Goal: Transaction & Acquisition: Purchase product/service

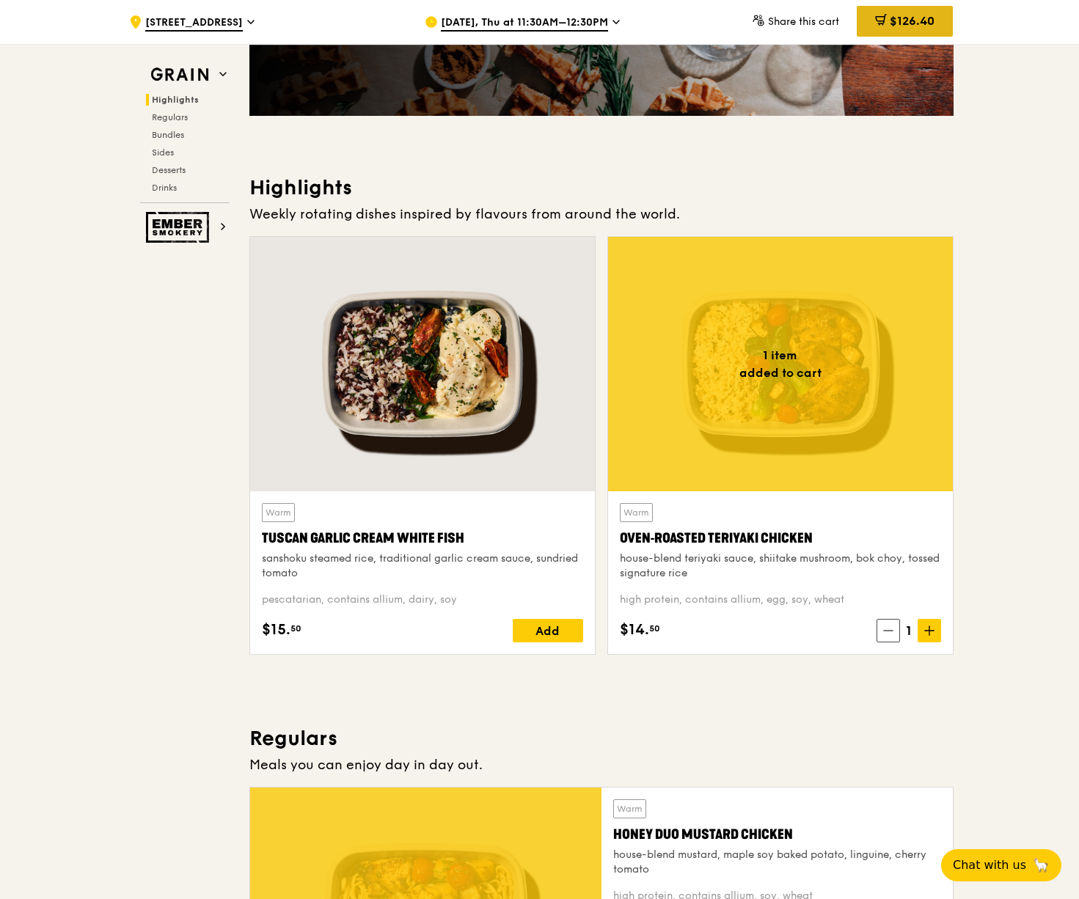
scroll to position [293, 0]
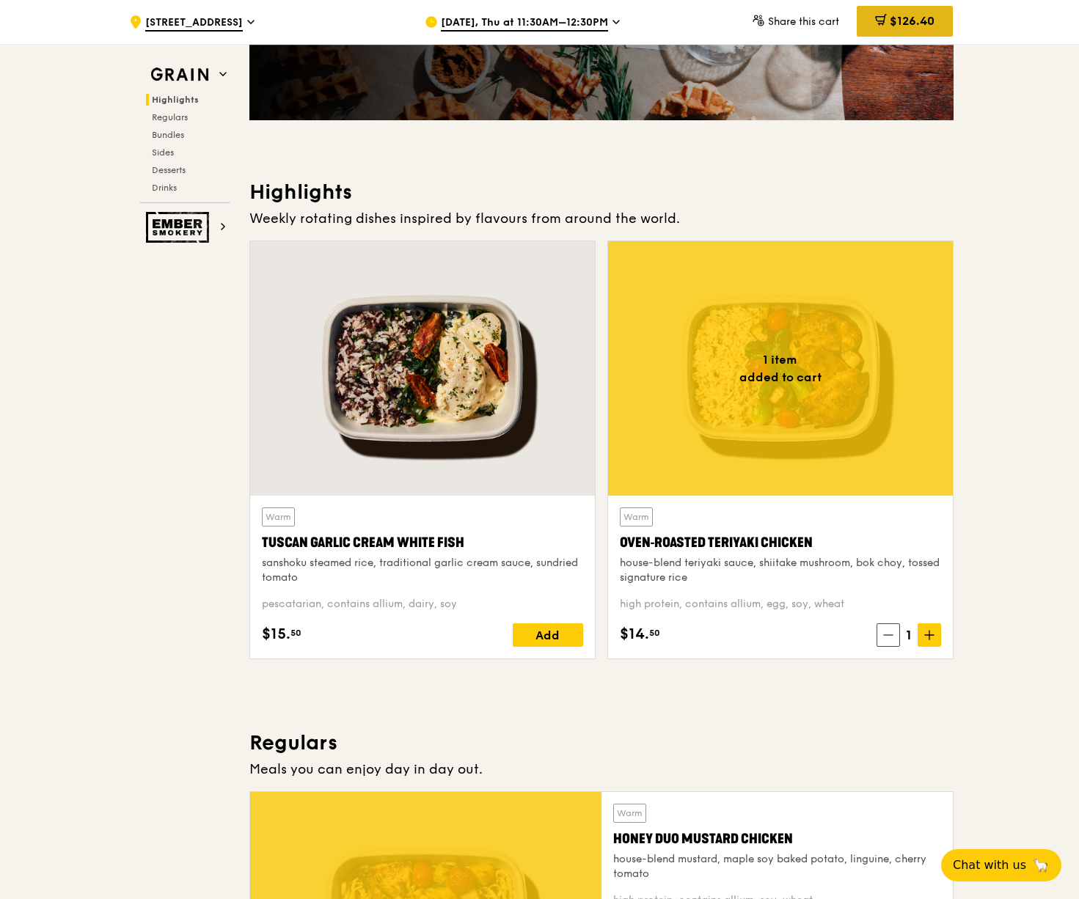
click at [911, 19] on span "$126.40" at bounding box center [912, 21] width 45 height 14
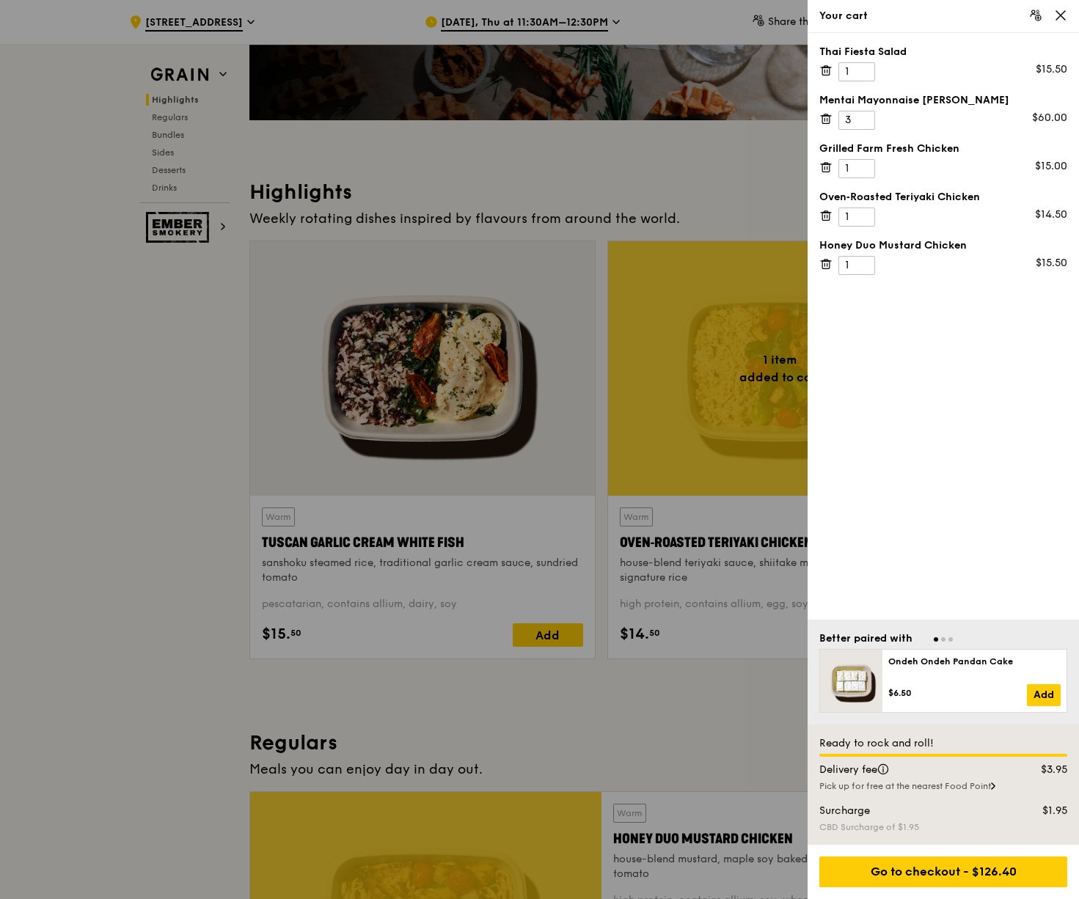
click at [124, 423] on div at bounding box center [539, 449] width 1079 height 899
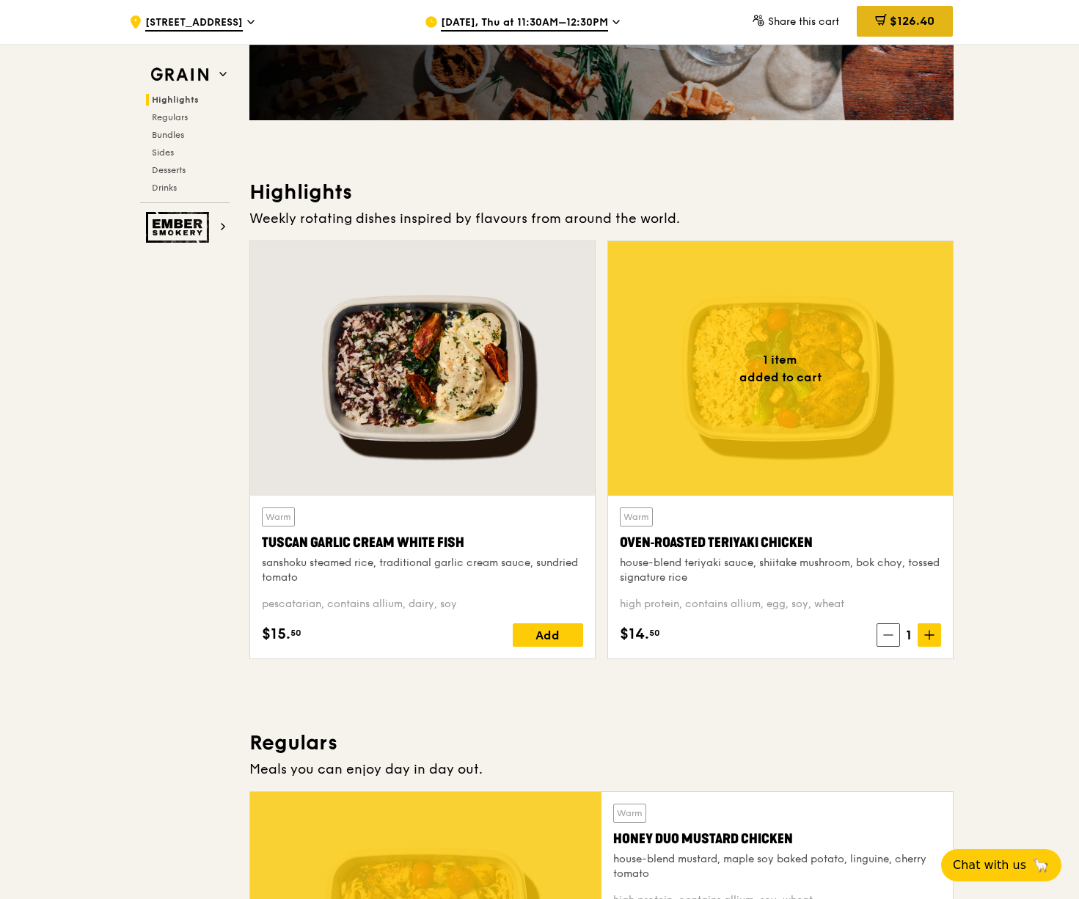
click at [908, 18] on span "$126.40" at bounding box center [912, 21] width 45 height 14
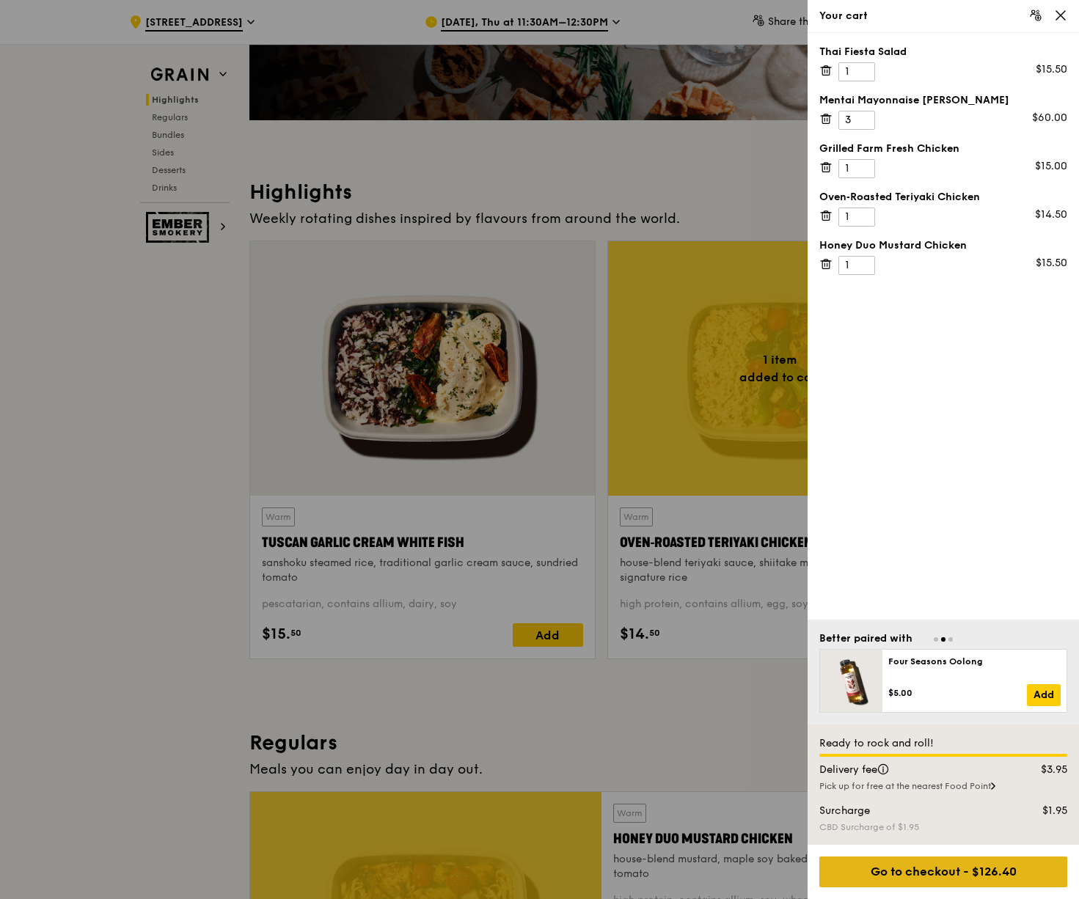
click at [919, 871] on div "Go to checkout - $126.40" at bounding box center [943, 872] width 248 height 31
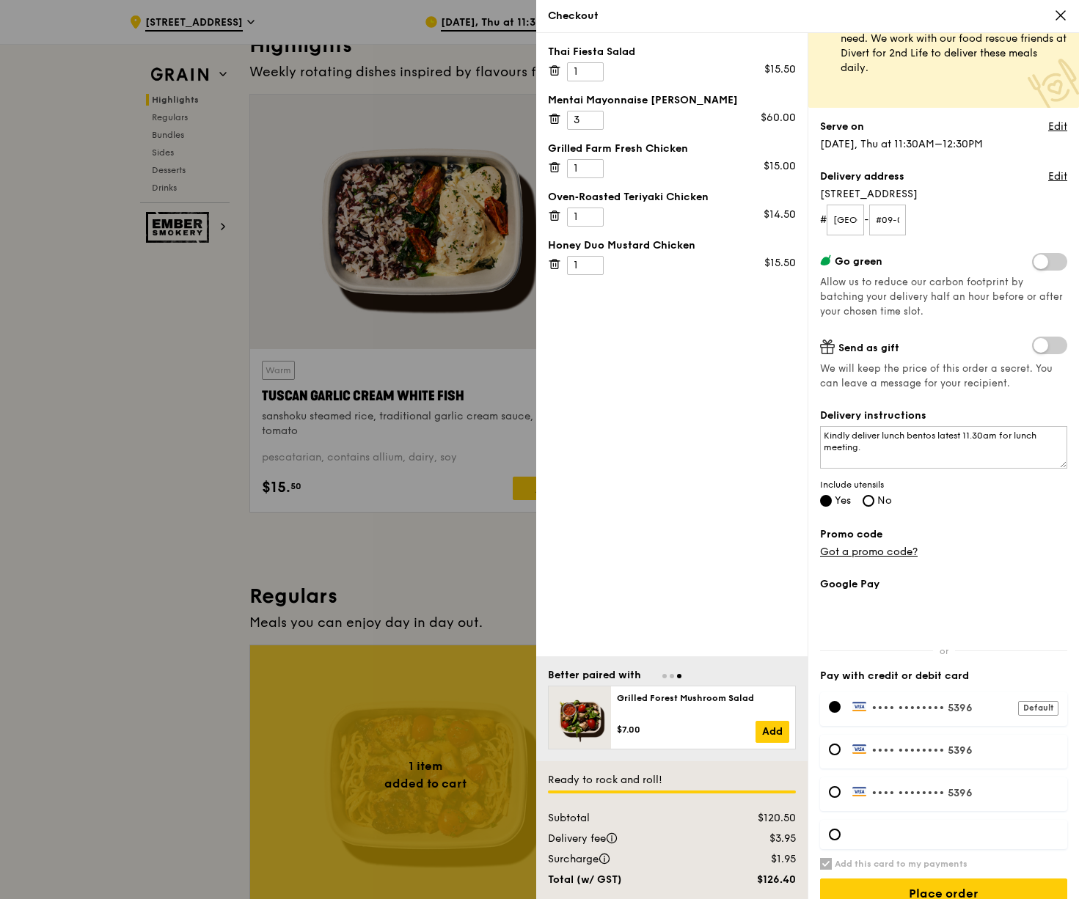
scroll to position [73, 0]
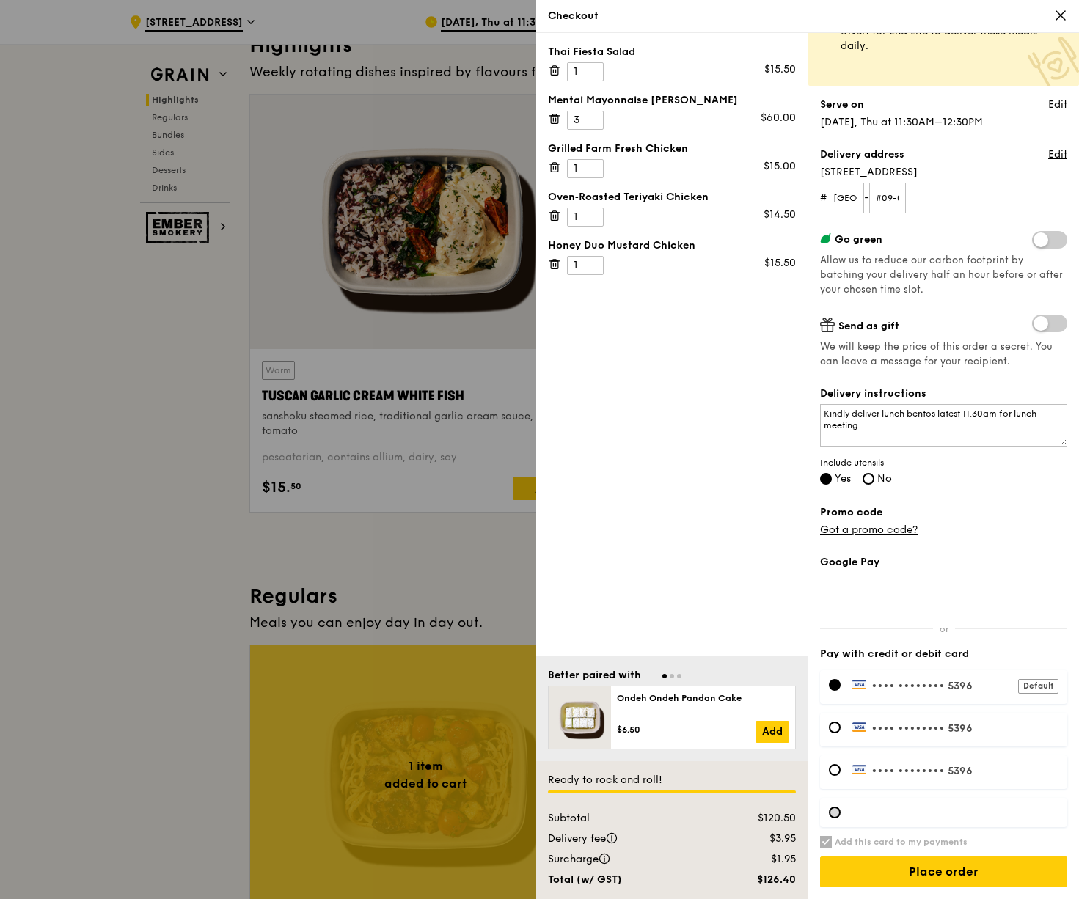
click at [833, 813] on div at bounding box center [835, 813] width 12 height 12
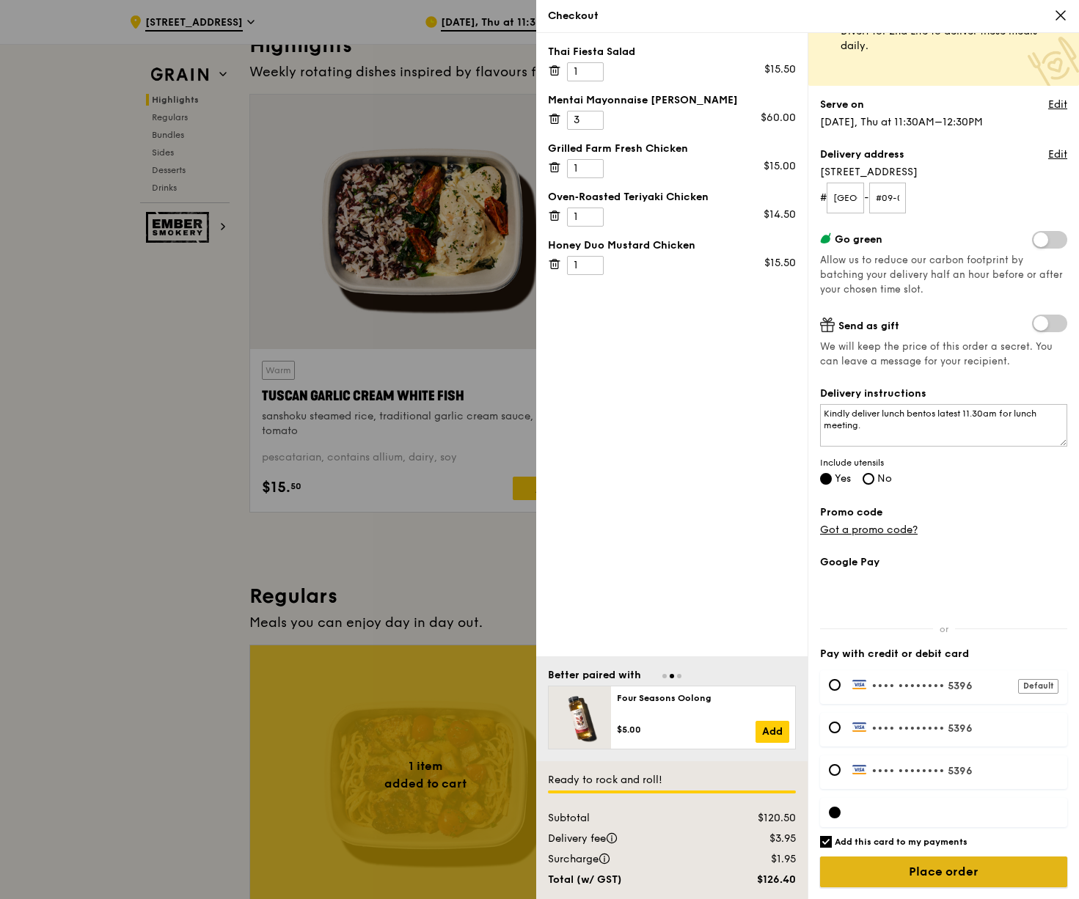
click at [939, 876] on input "Place order" at bounding box center [943, 872] width 247 height 31
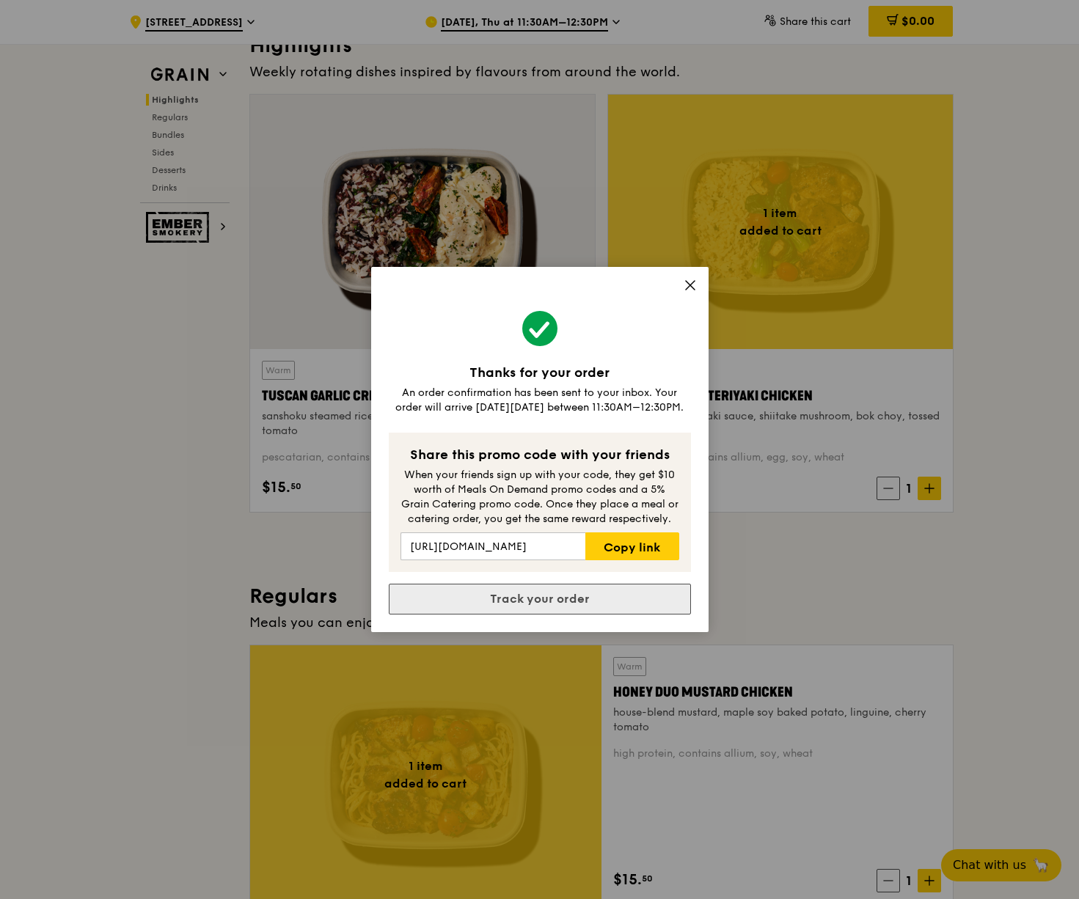
click at [608, 605] on link "Track your order" at bounding box center [540, 599] width 302 height 31
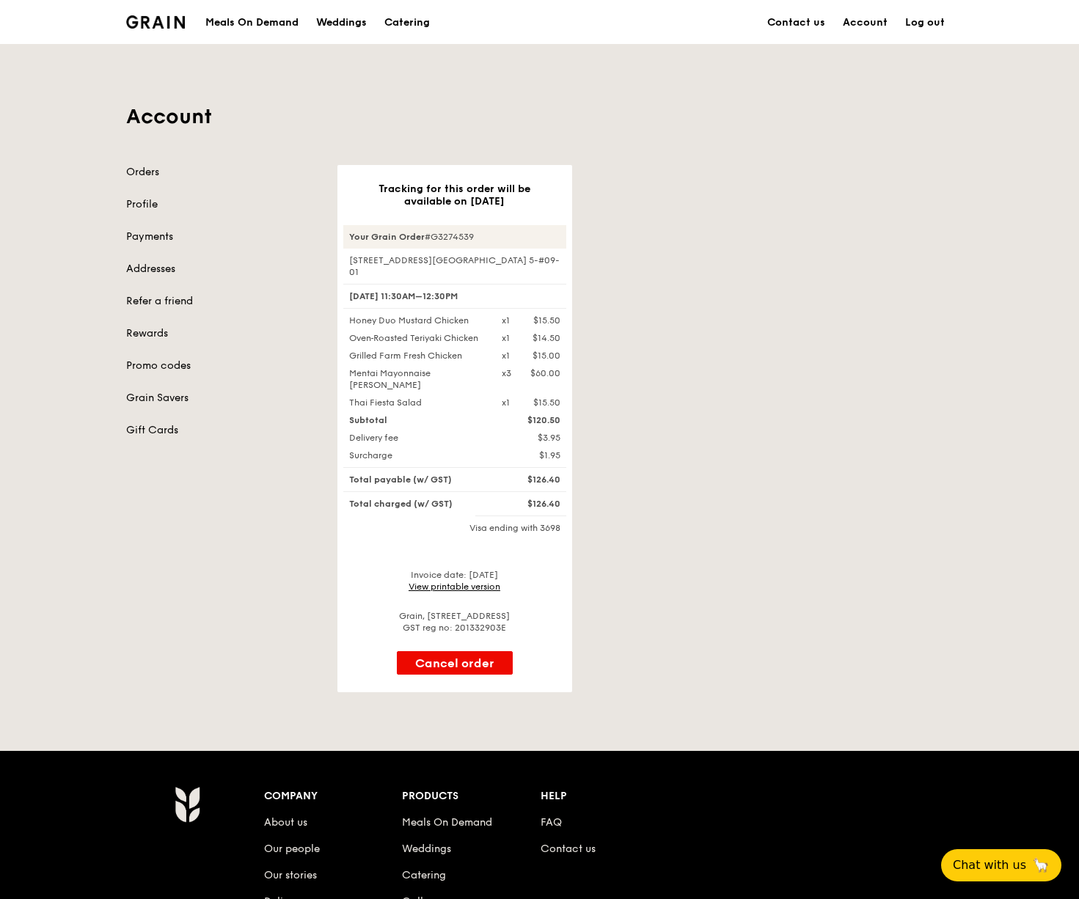
drag, startPoint x: 561, startPoint y: 0, endPoint x: 978, endPoint y: 233, distance: 477.2
click at [924, 458] on div "Tracking for this order will be available on [DATE] Your Grain Order #G3274539 …" at bounding box center [646, 428] width 634 height 527
